Goal: Information Seeking & Learning: Learn about a topic

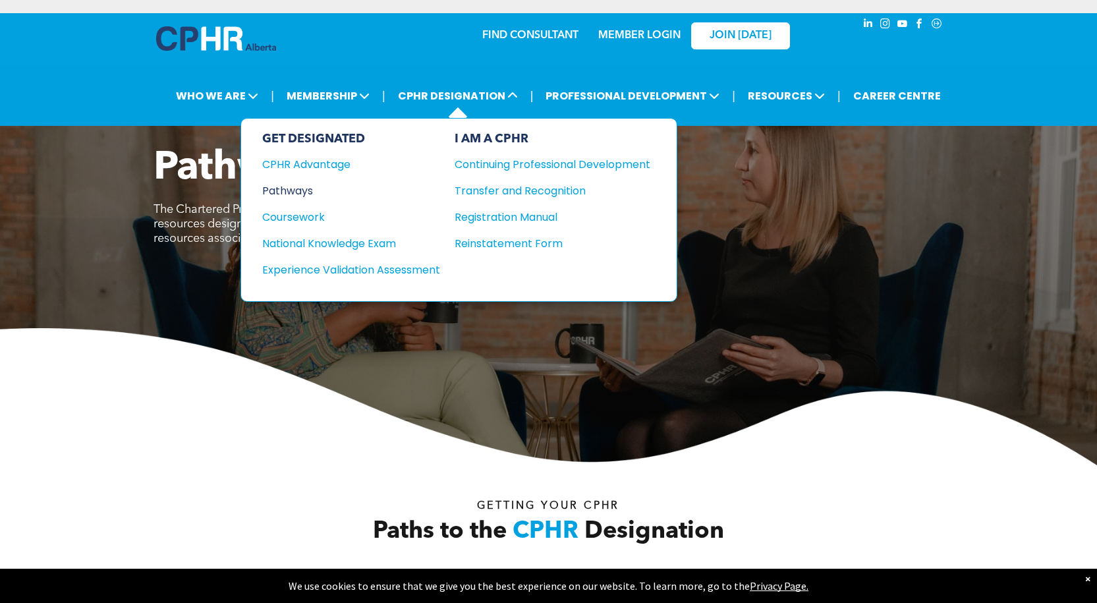
click at [306, 190] on div "Pathways" at bounding box center [342, 191] width 160 height 16
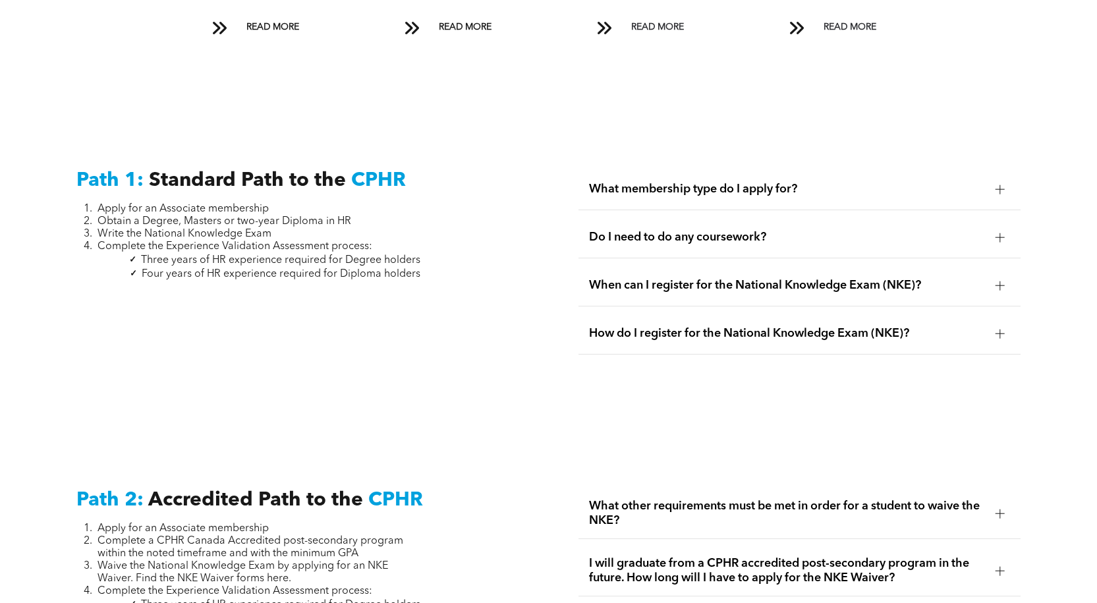
scroll to position [1779, 0]
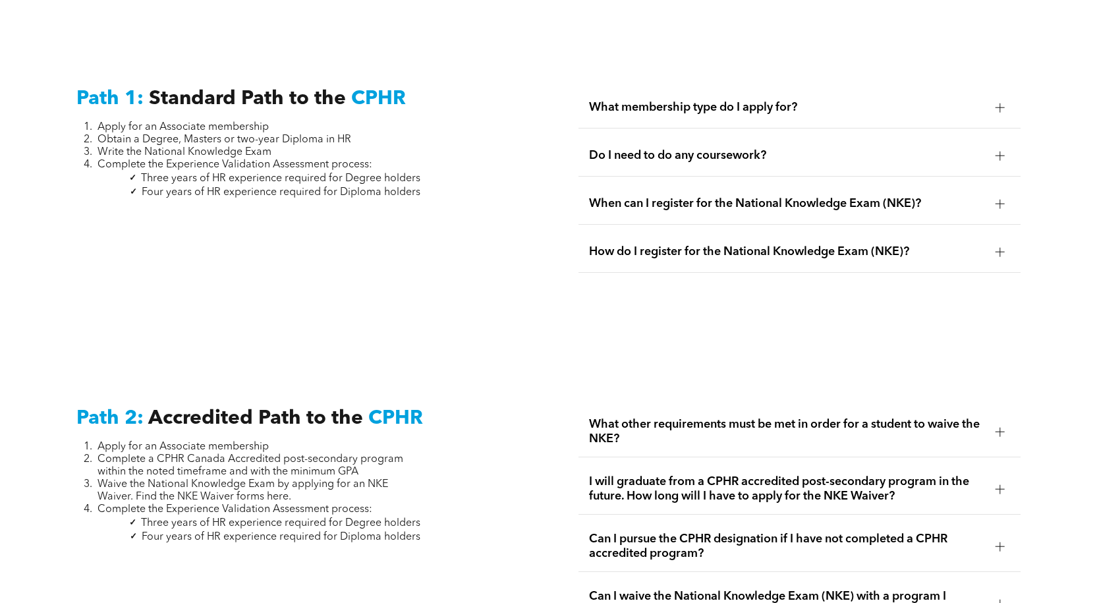
click at [996, 151] on div at bounding box center [1000, 155] width 9 height 9
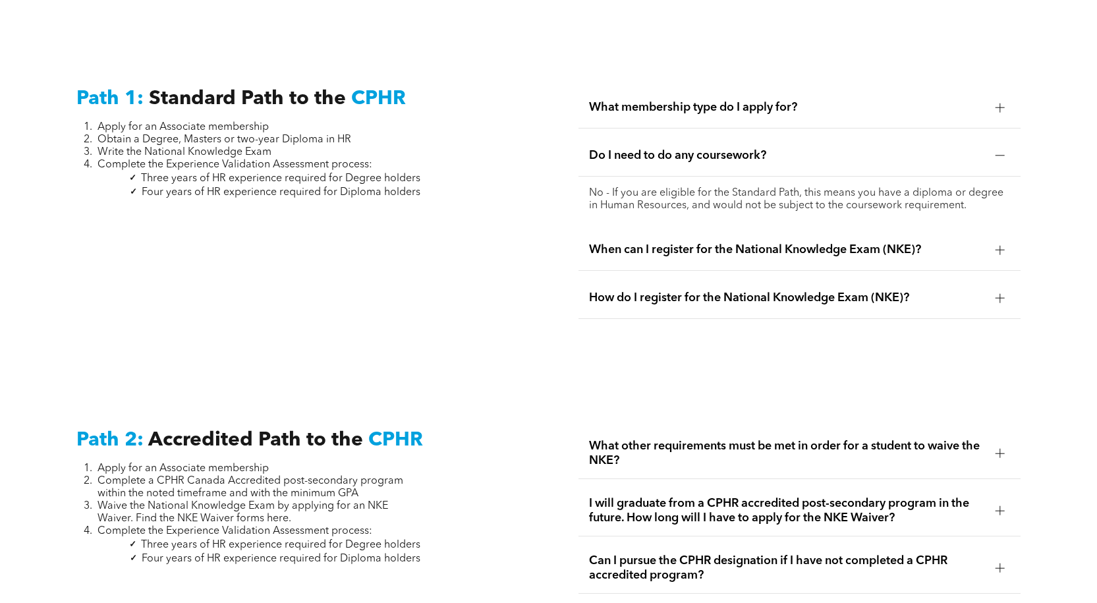
click at [1002, 155] on div at bounding box center [1000, 155] width 9 height 1
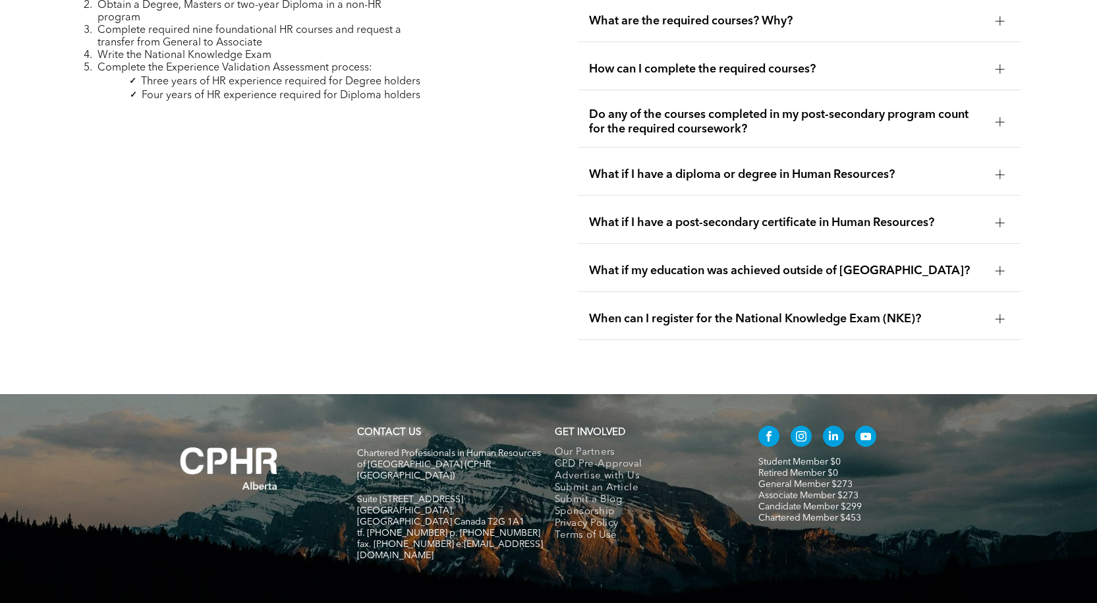
scroll to position [3887, 0]
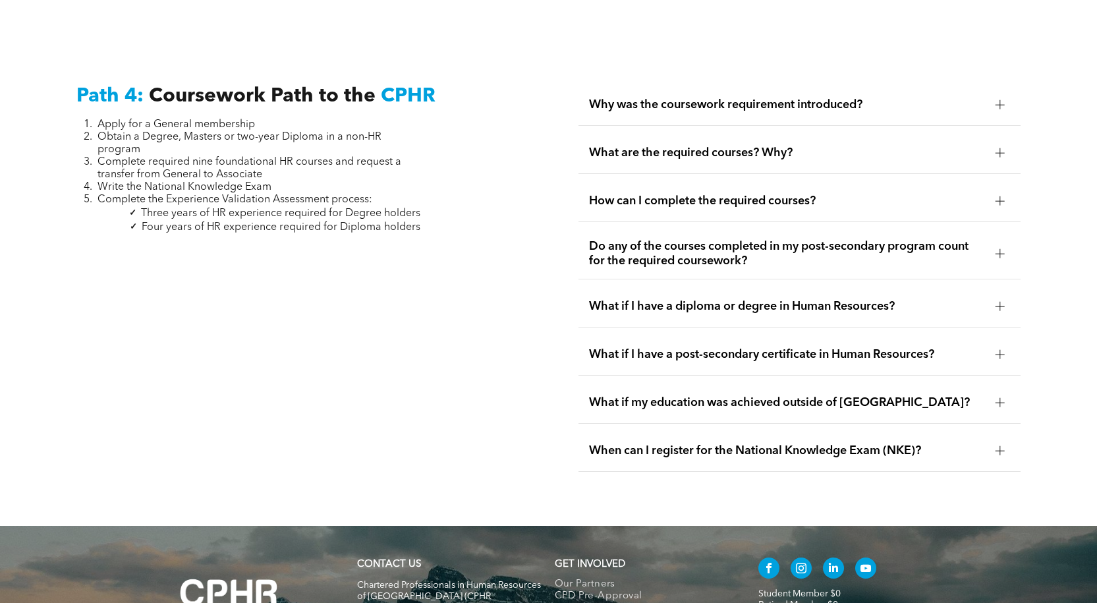
click at [999, 191] on div at bounding box center [1000, 201] width 20 height 20
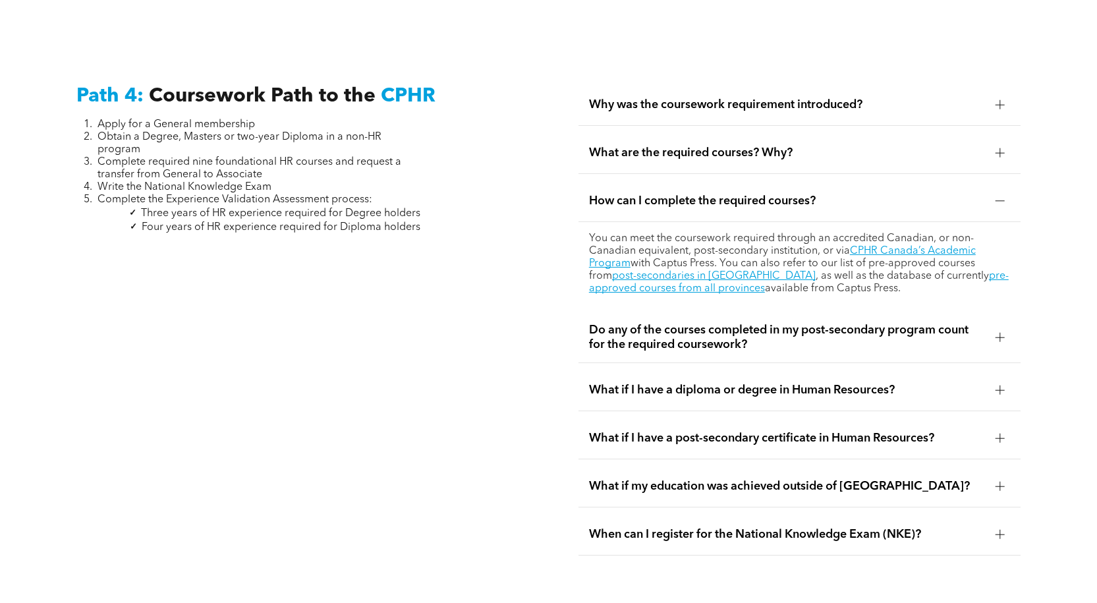
click at [1000, 191] on div at bounding box center [1000, 201] width 20 height 20
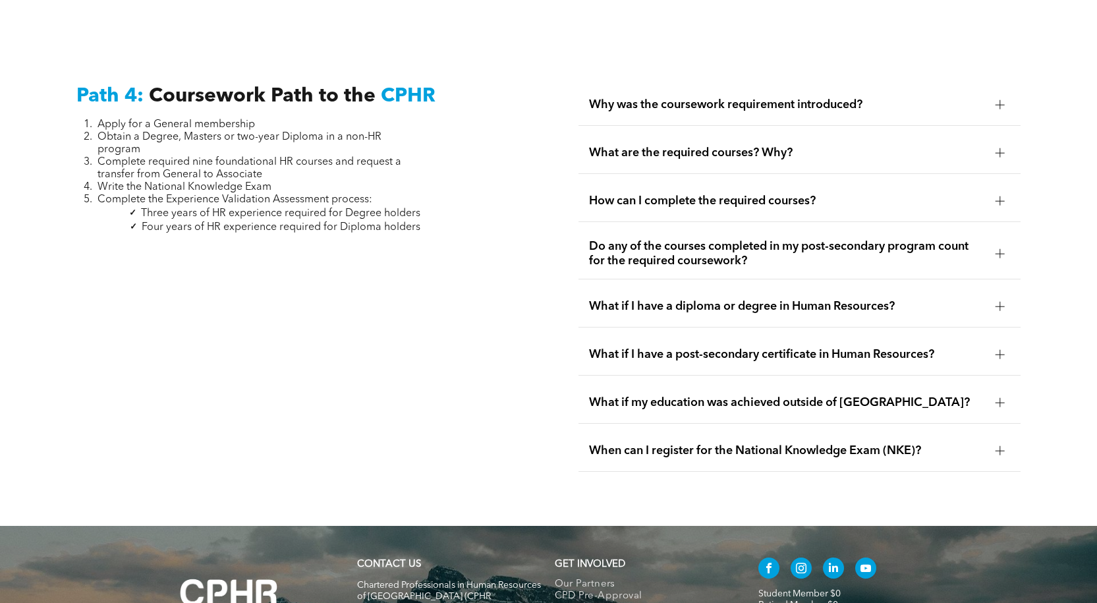
click at [1004, 249] on div at bounding box center [1000, 253] width 9 height 9
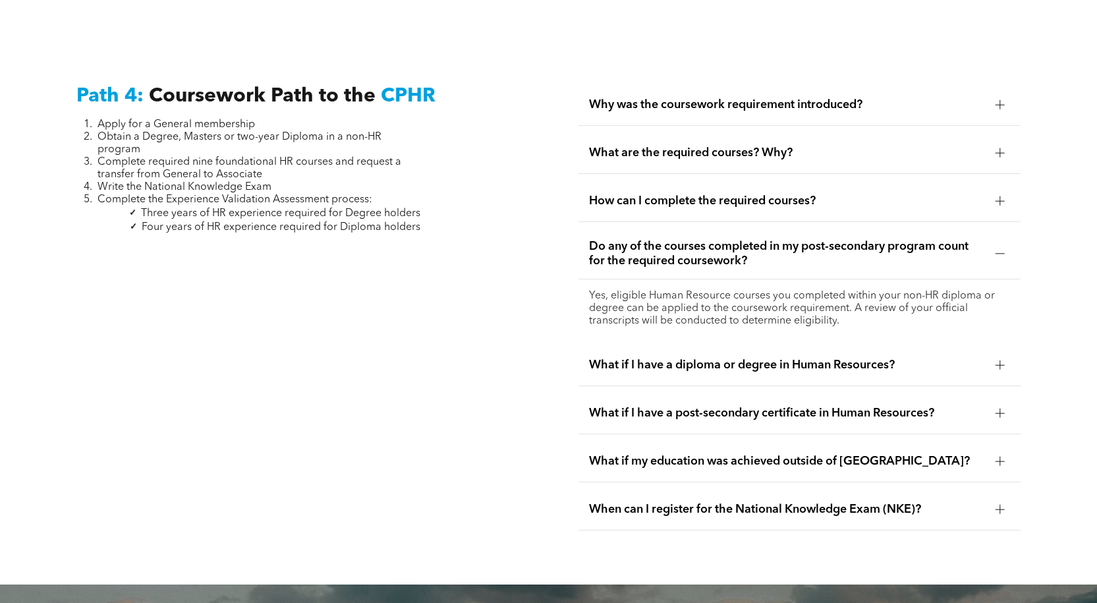
click at [1004, 249] on div at bounding box center [1000, 253] width 9 height 9
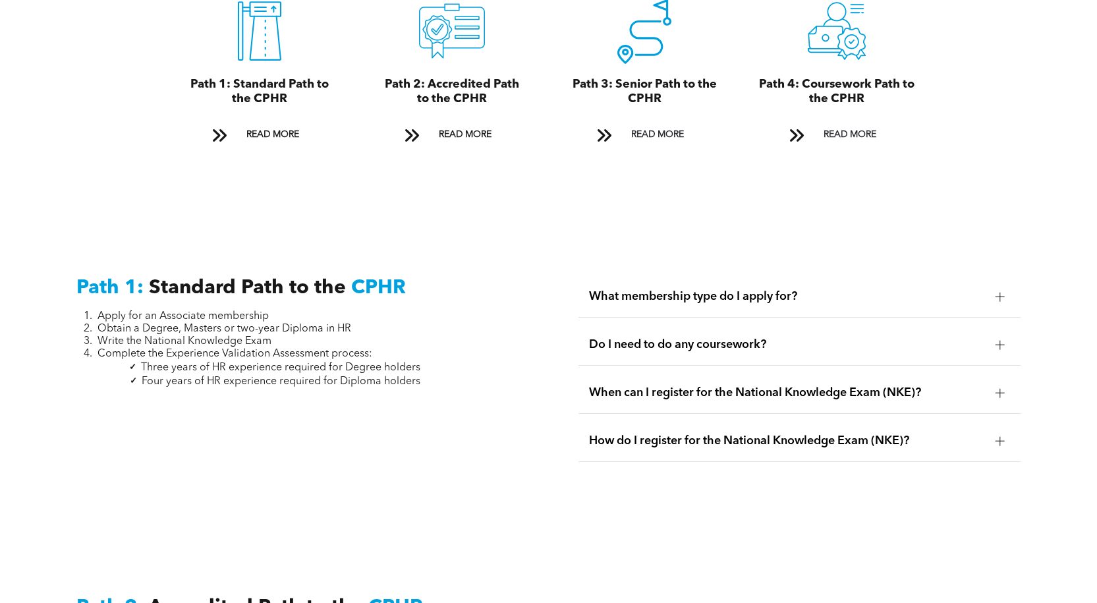
scroll to position [1260, 0]
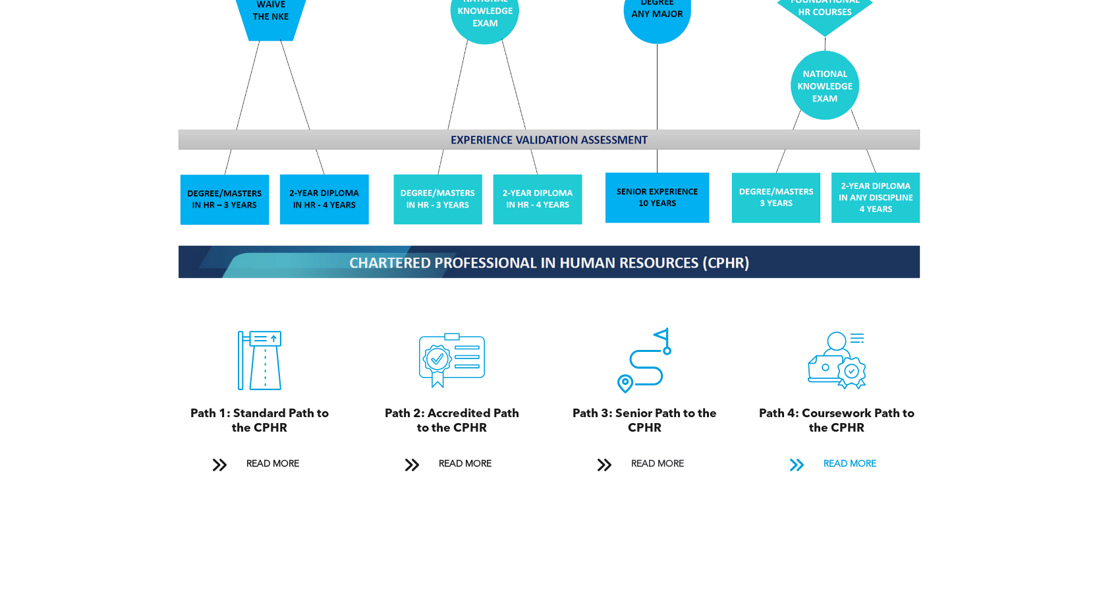
click at [849, 452] on span "READ MORE" at bounding box center [850, 464] width 62 height 24
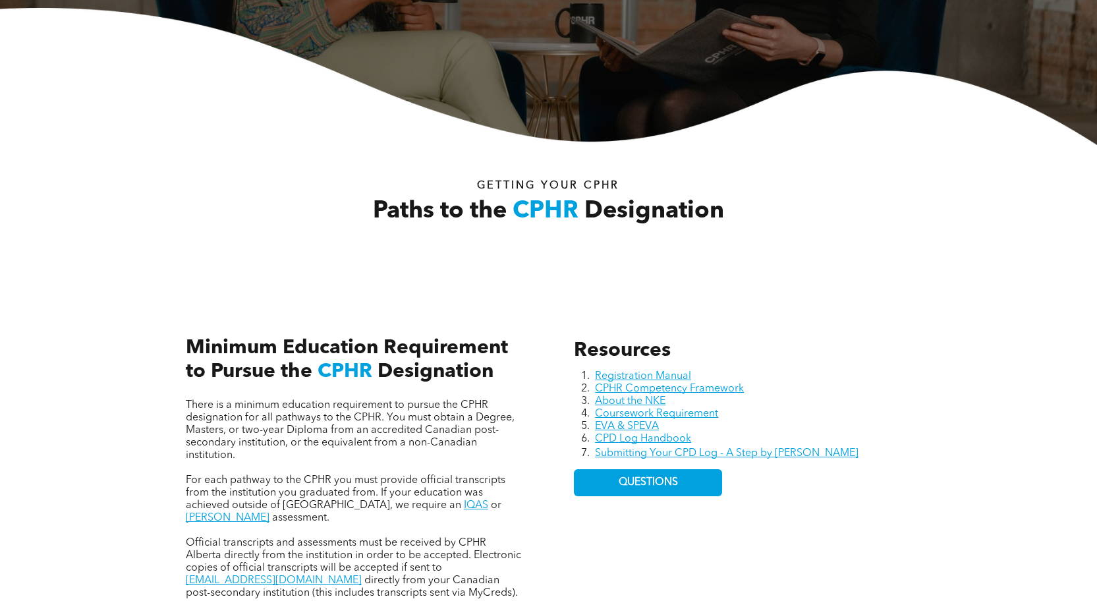
scroll to position [329, 0]
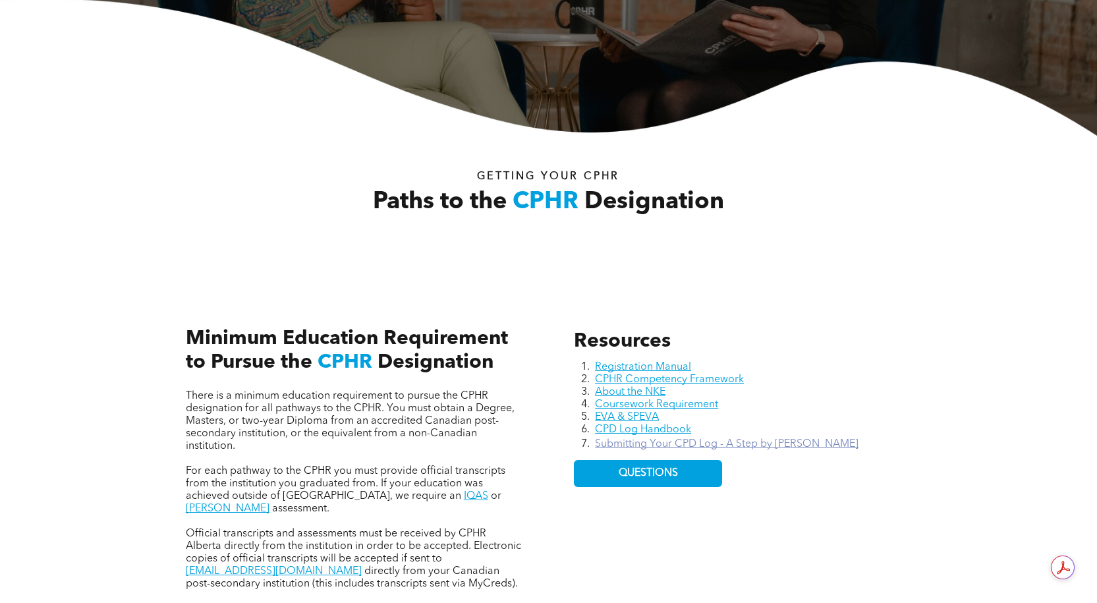
click at [789, 443] on link "Submitting Your CPD Log - A Step by Step Guide" at bounding box center [727, 444] width 264 height 11
click at [641, 418] on link "EVA & SPEVA" at bounding box center [627, 417] width 64 height 11
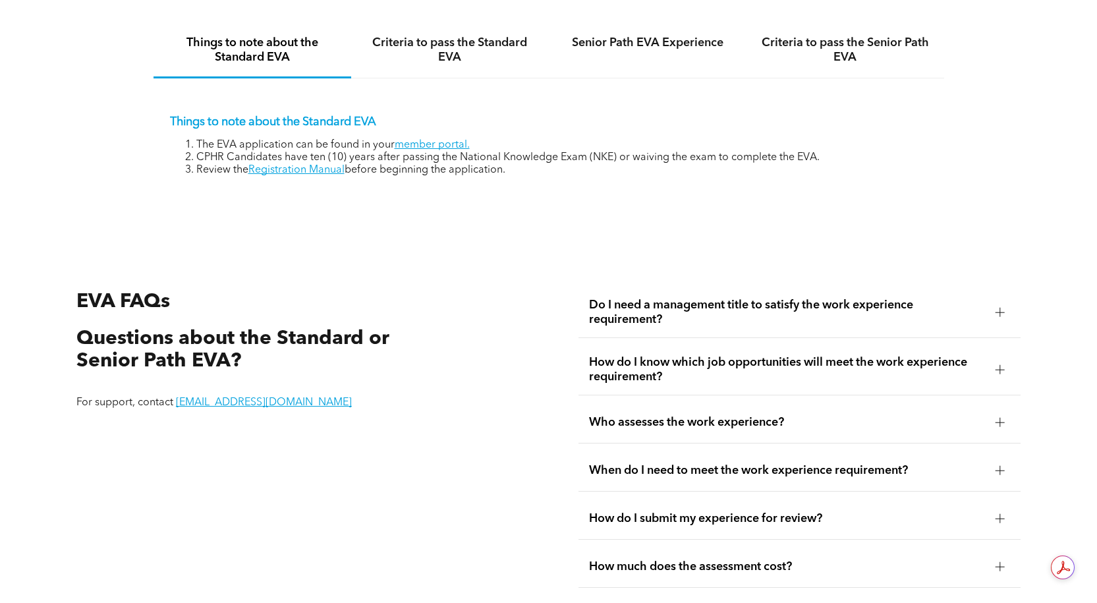
scroll to position [2240, 0]
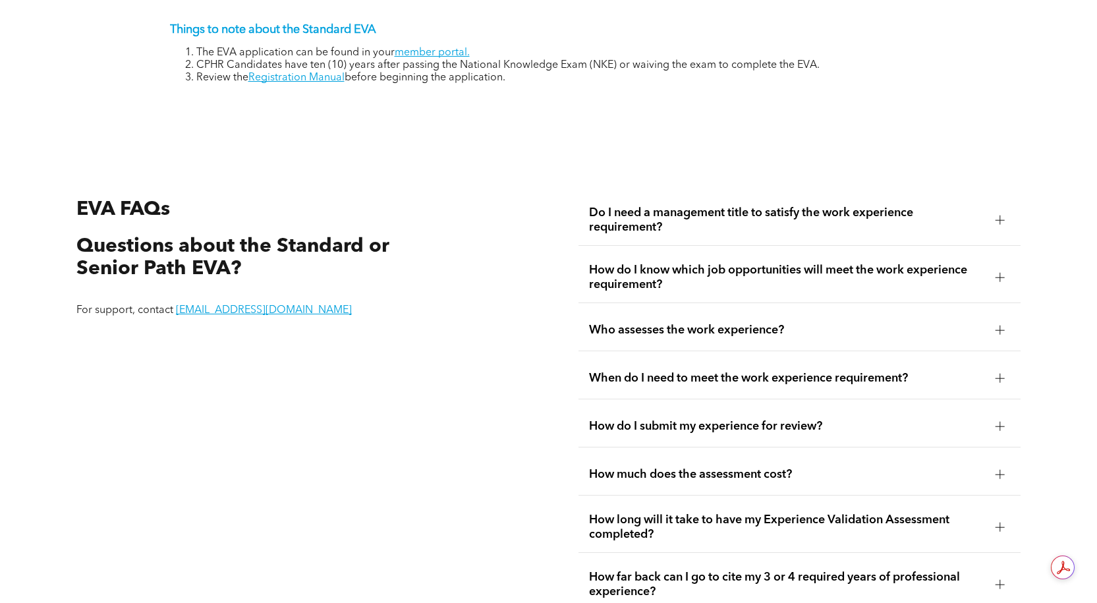
click at [1003, 219] on div at bounding box center [1000, 219] width 9 height 9
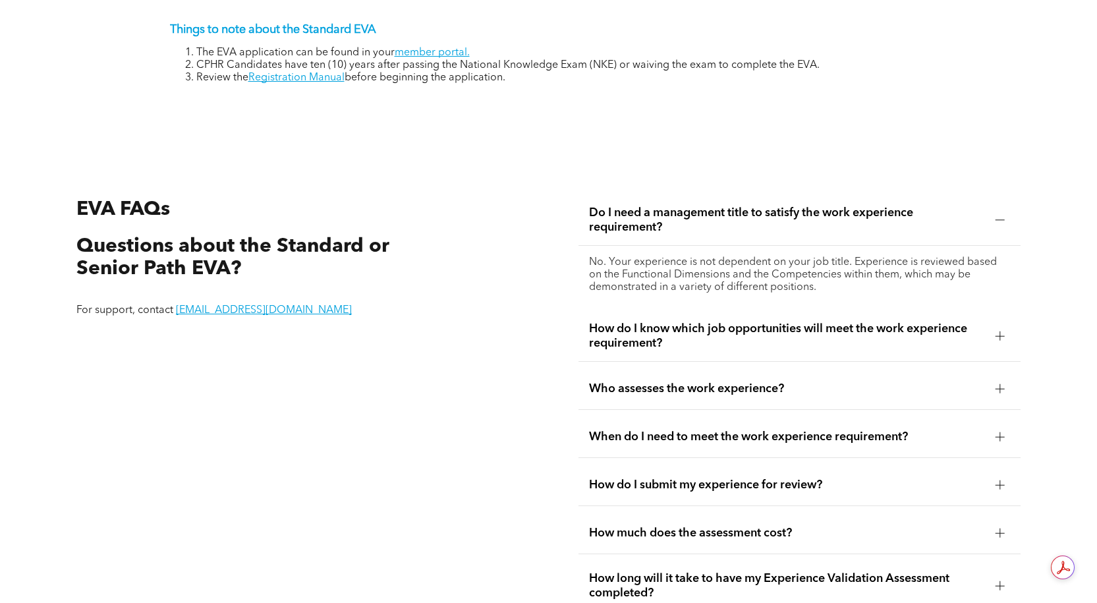
click at [1004, 220] on div at bounding box center [1000, 219] width 9 height 9
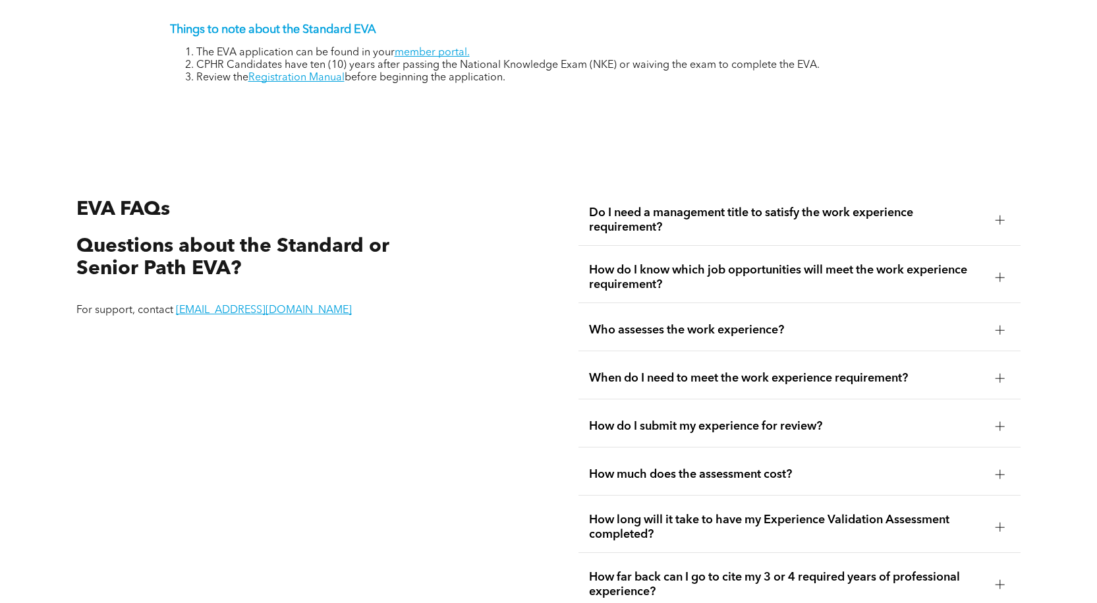
scroll to position [2372, 0]
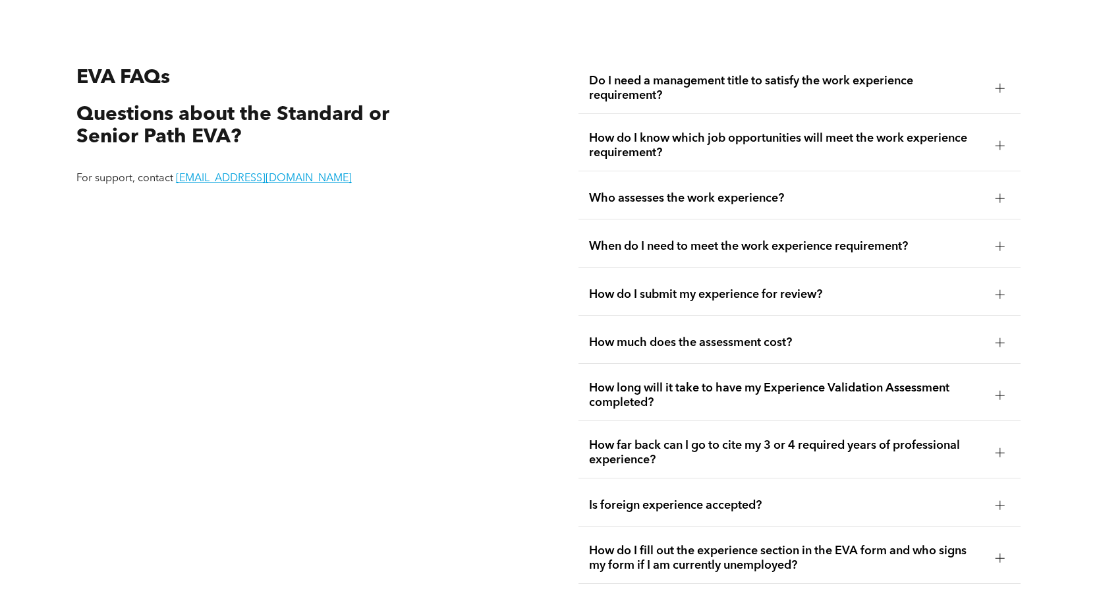
click at [1005, 241] on div at bounding box center [1000, 247] width 20 height 20
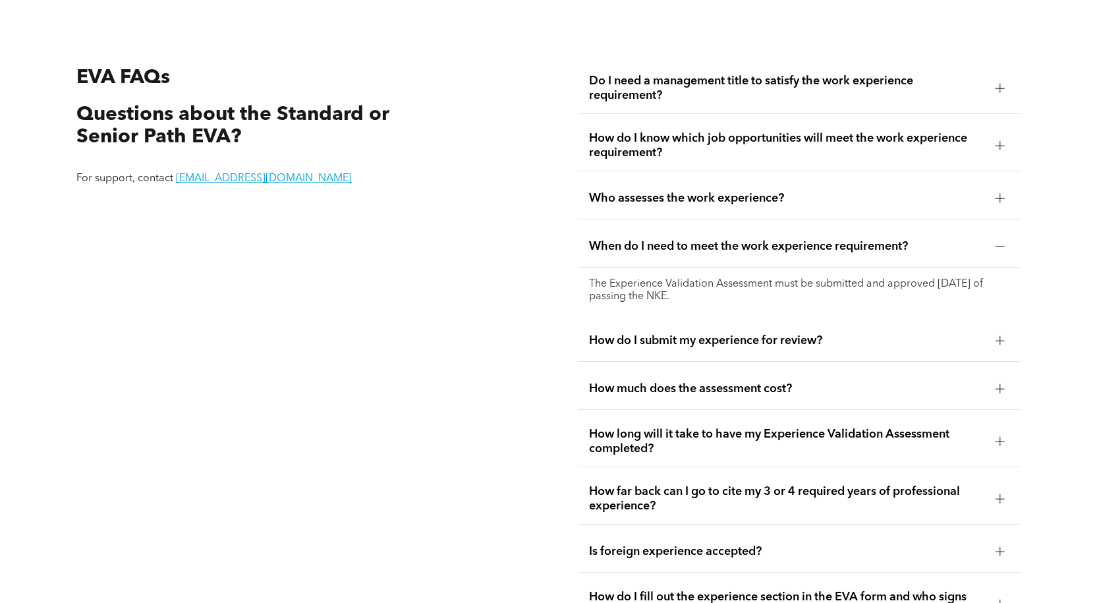
click at [1001, 242] on div at bounding box center [1000, 246] width 9 height 9
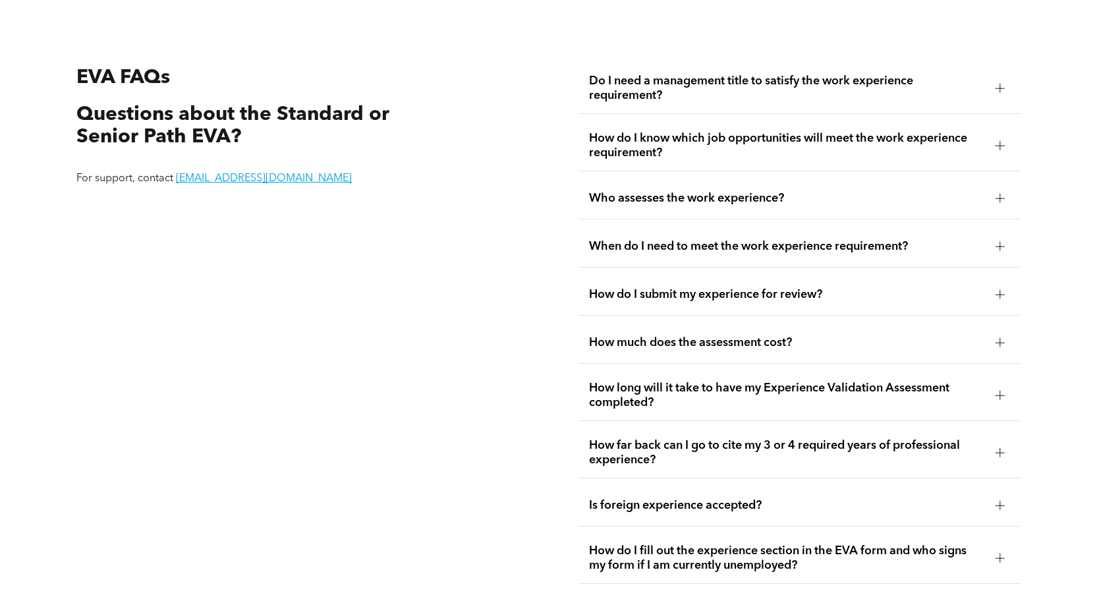
click at [999, 294] on div at bounding box center [1000, 294] width 9 height 1
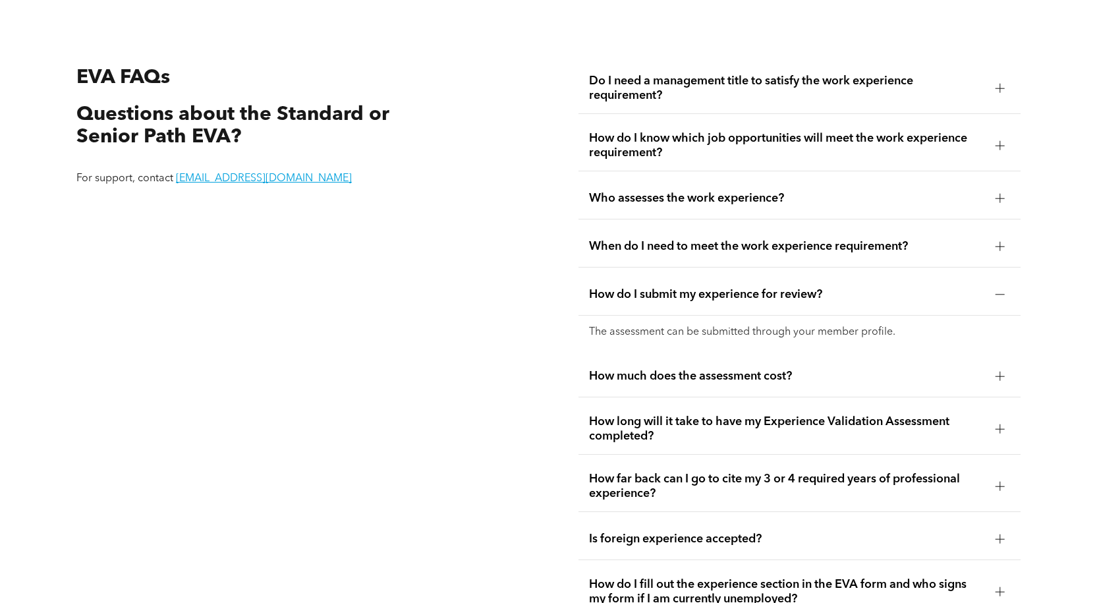
click at [999, 294] on div at bounding box center [1000, 294] width 9 height 1
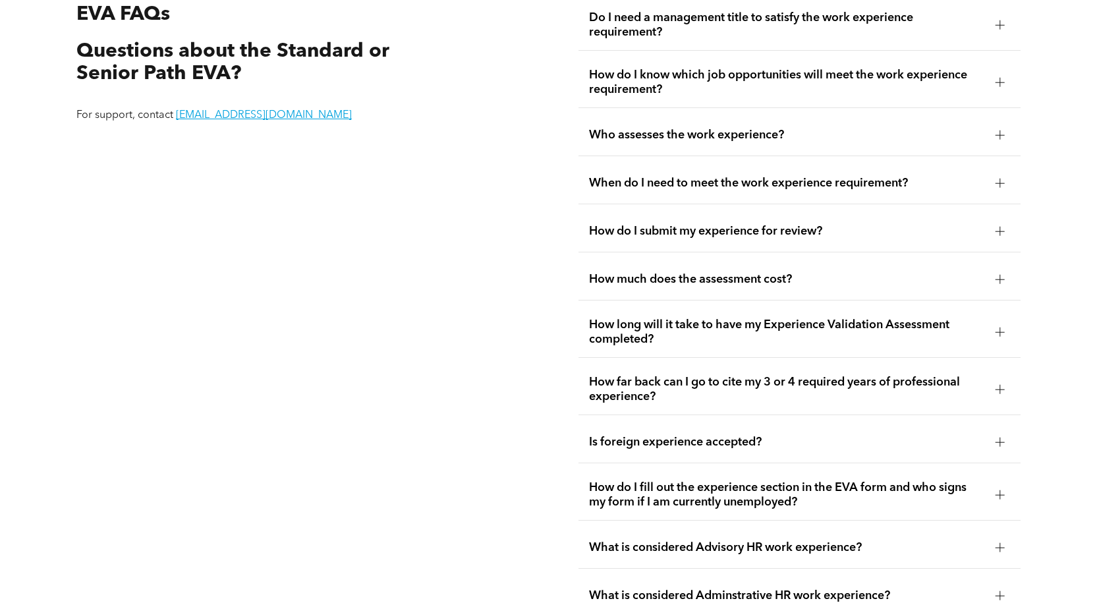
scroll to position [2504, 0]
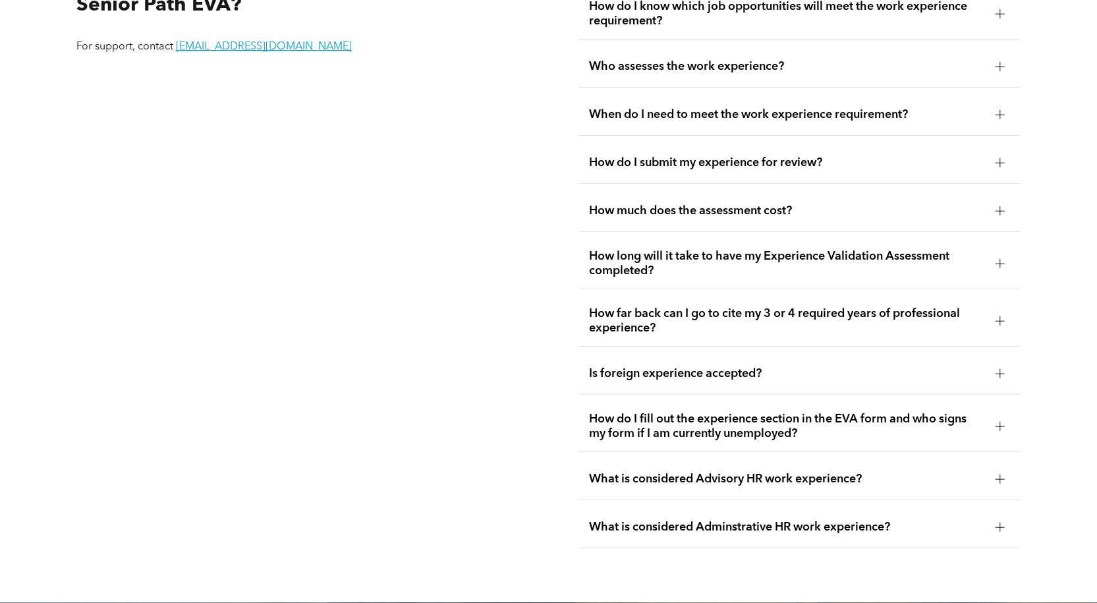
click at [1000, 206] on div at bounding box center [1000, 210] width 1 height 9
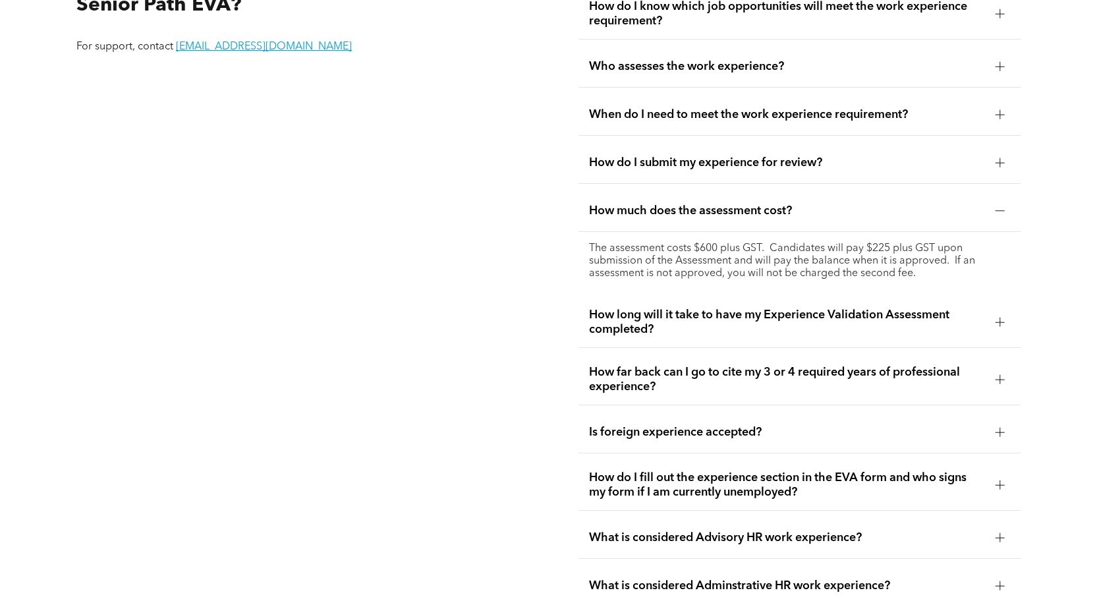
click at [1002, 208] on div at bounding box center [1000, 210] width 9 height 9
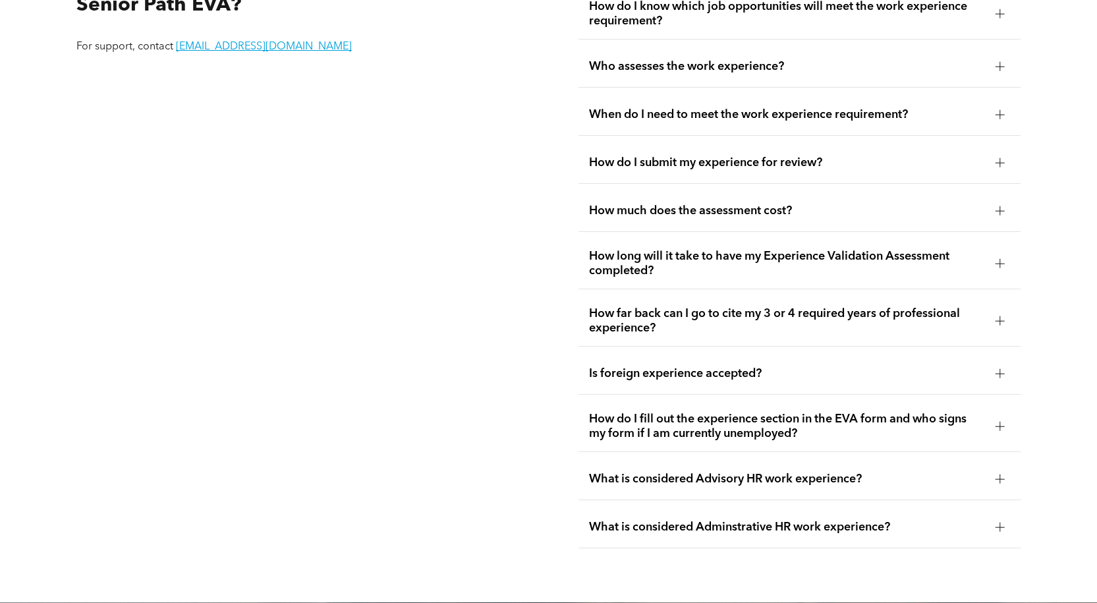
click at [1002, 316] on div at bounding box center [1000, 320] width 9 height 9
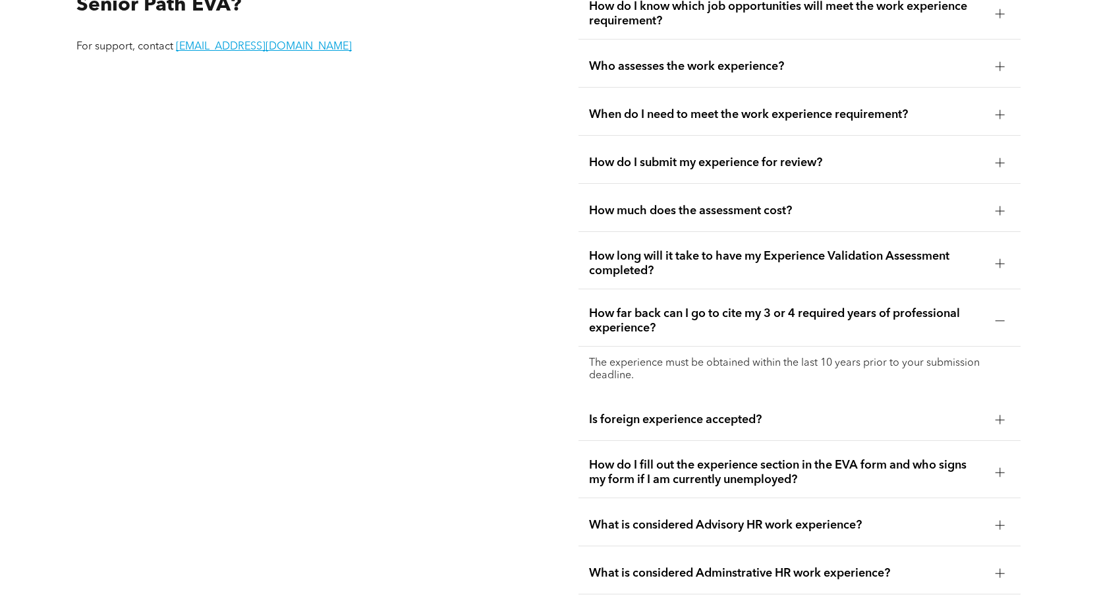
click at [1002, 316] on div at bounding box center [1000, 320] width 9 height 9
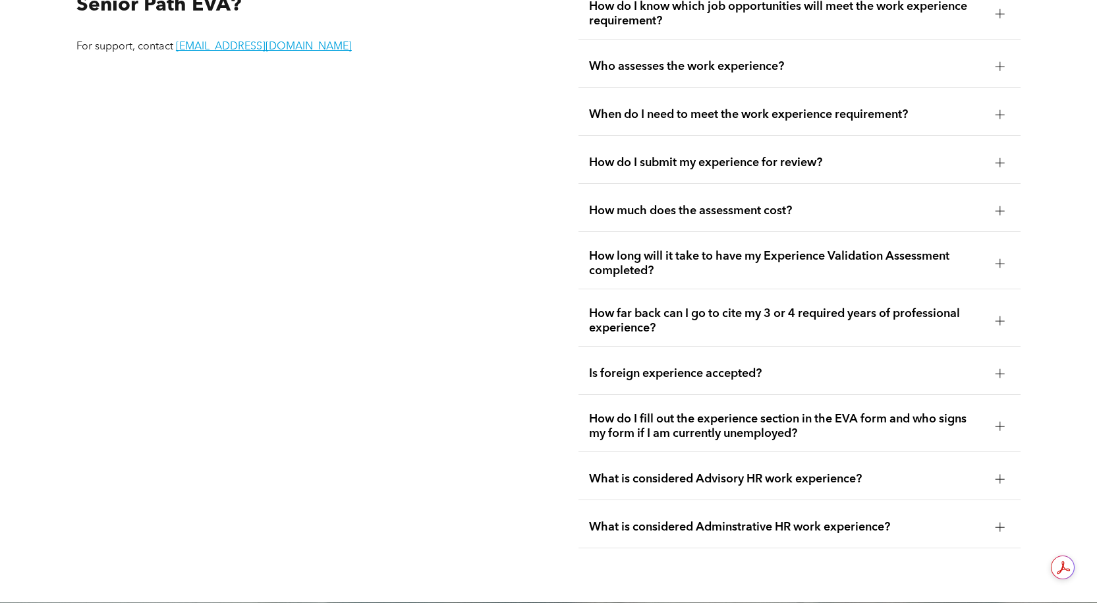
click at [1000, 474] on div at bounding box center [1000, 478] width 1 height 9
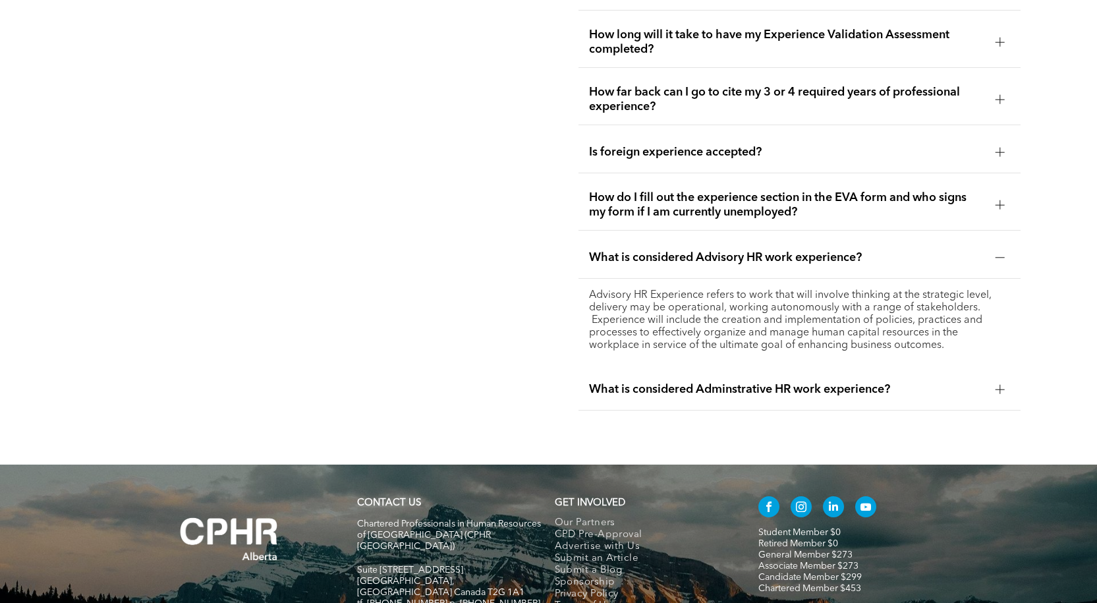
scroll to position [2701, 0]
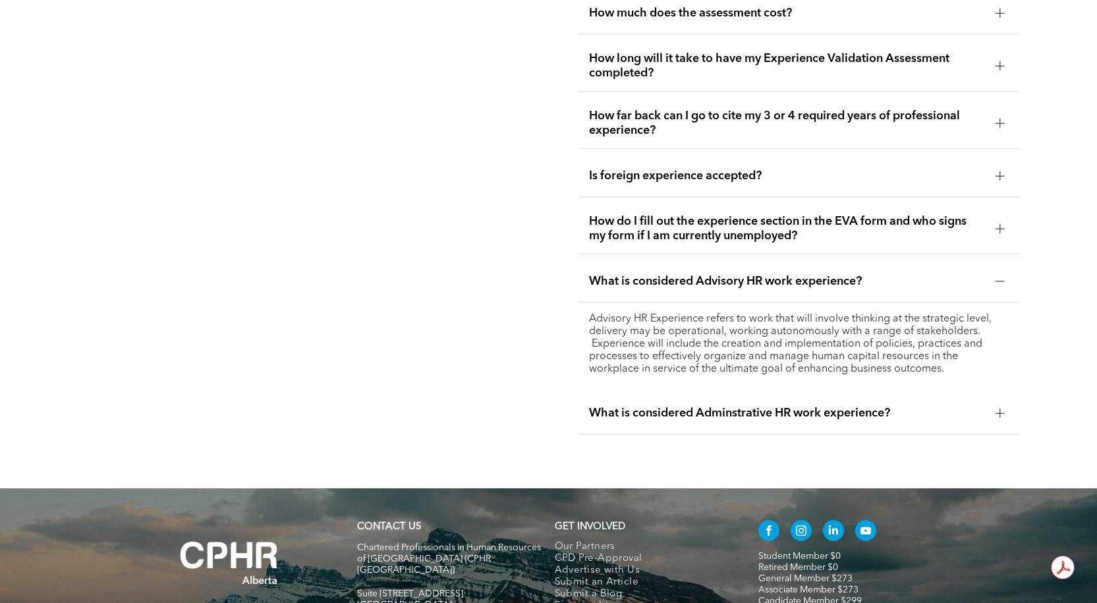
click at [1000, 409] on div at bounding box center [1000, 413] width 1 height 9
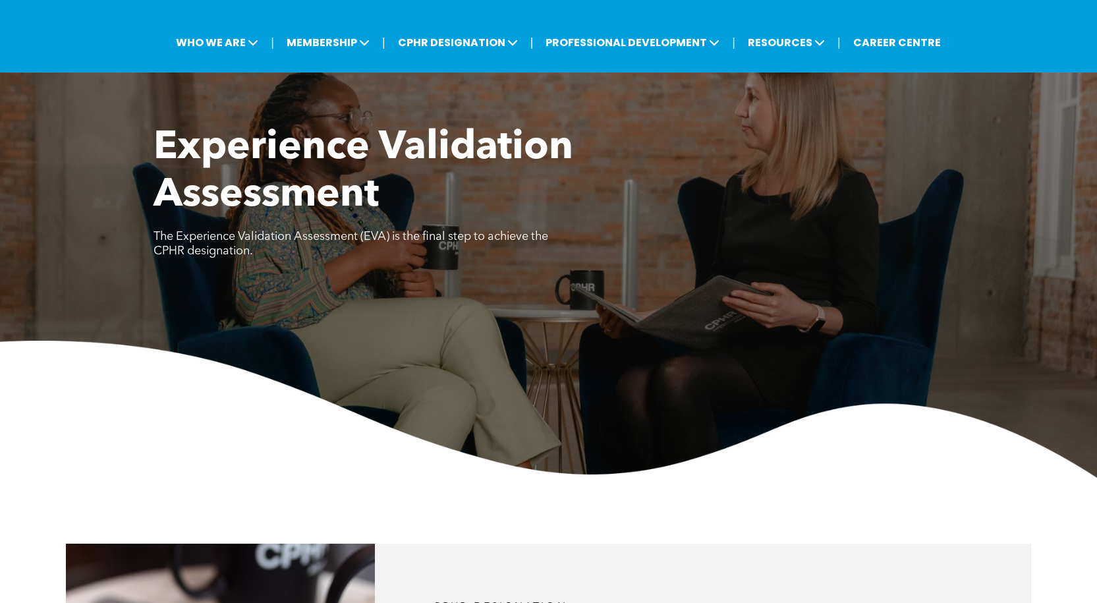
scroll to position [0, 0]
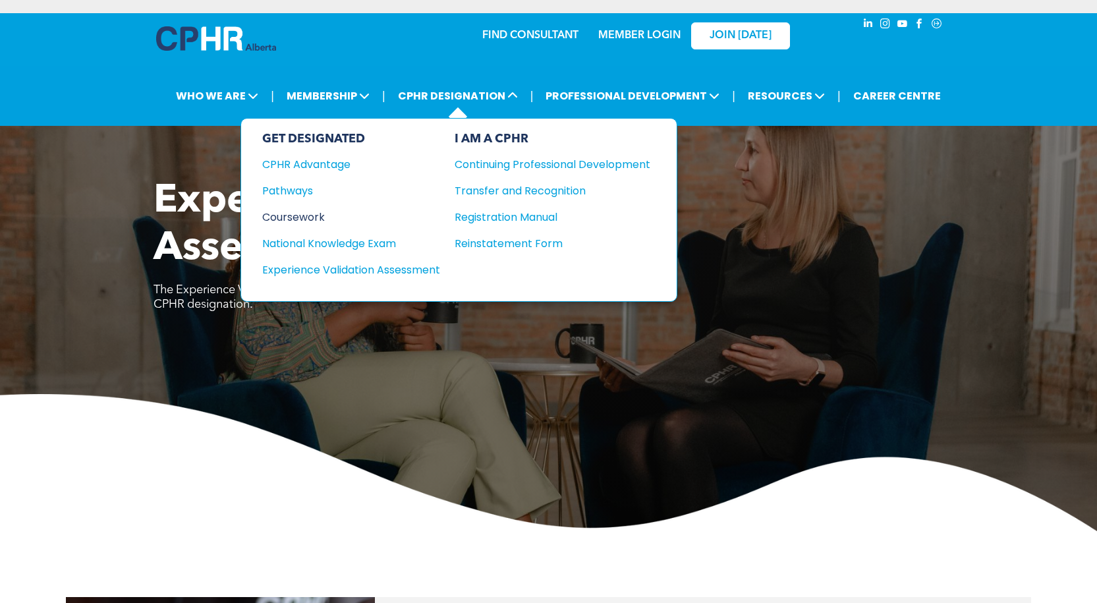
click at [300, 218] on div "Coursework" at bounding box center [342, 217] width 160 height 16
click at [319, 215] on div "Coursework" at bounding box center [342, 217] width 160 height 16
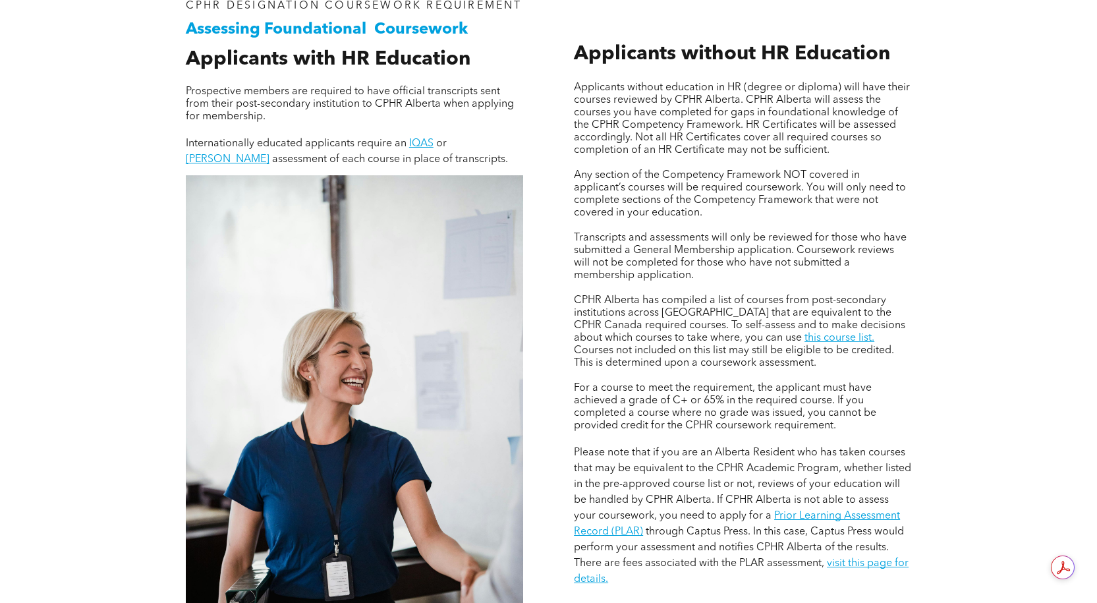
scroll to position [1054, 0]
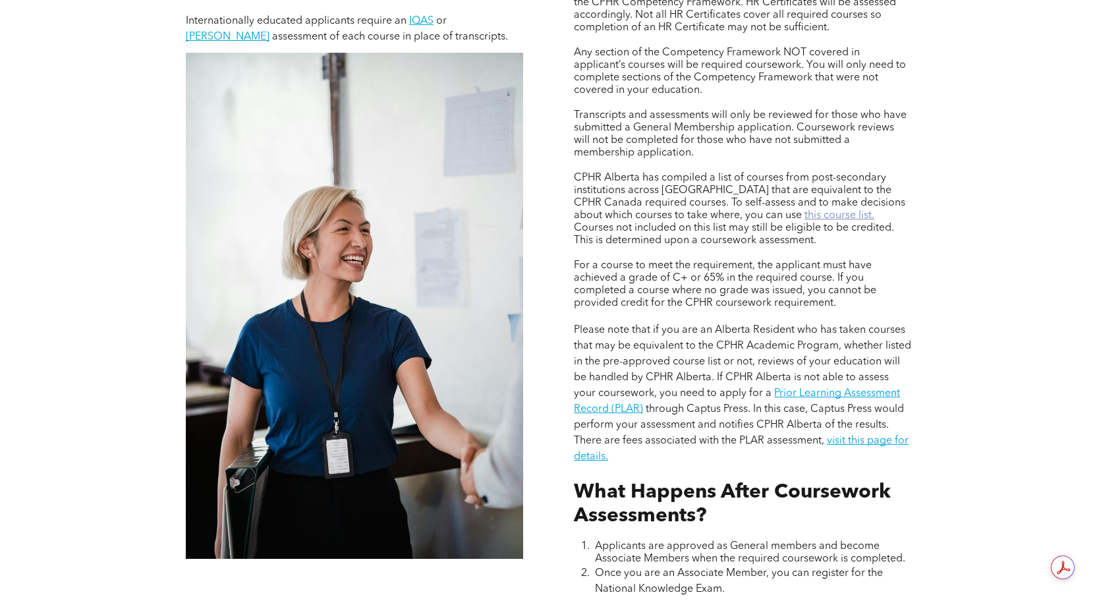
click at [805, 214] on link "this course list." at bounding box center [840, 215] width 70 height 11
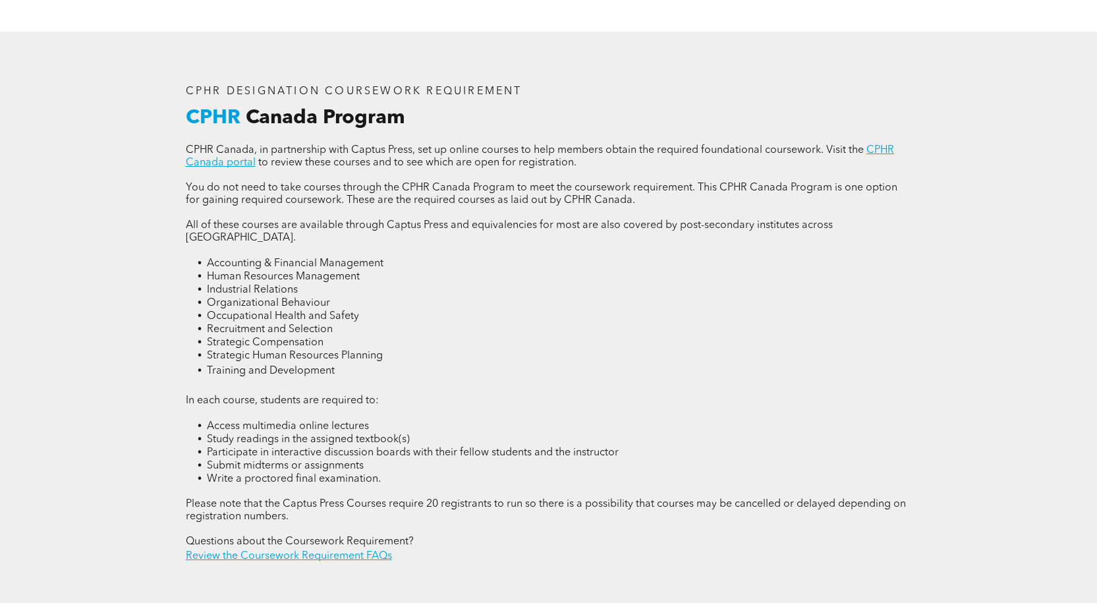
scroll to position [1779, 0]
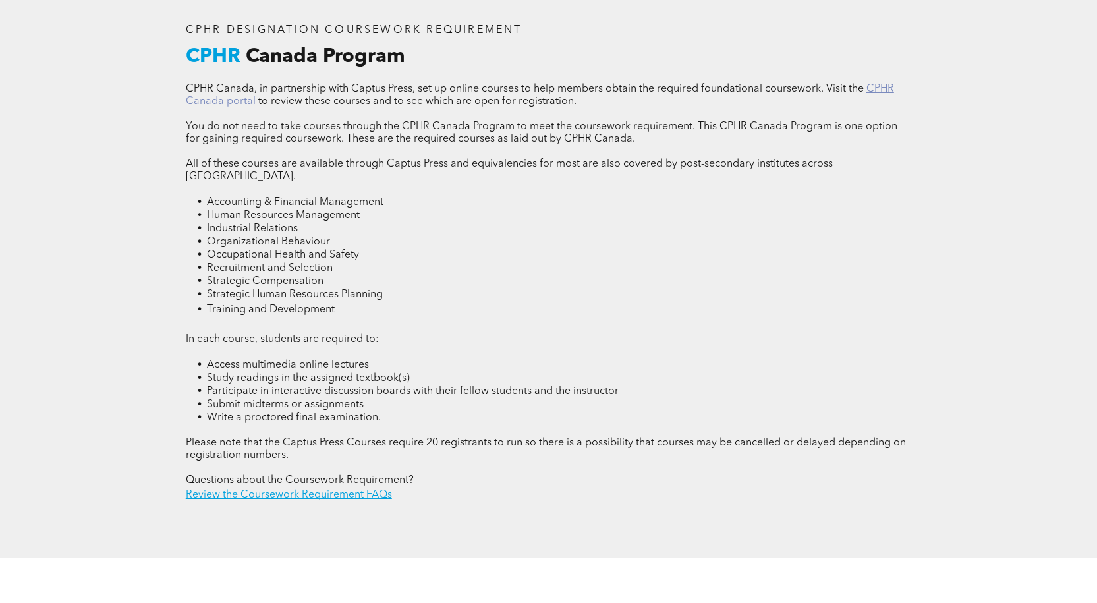
click at [214, 96] on link "CPHR Canada portal" at bounding box center [540, 95] width 708 height 23
